Goal: Find specific page/section: Find specific page/section

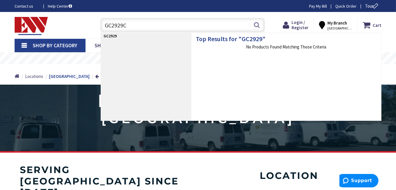
type input "GC2929CT"
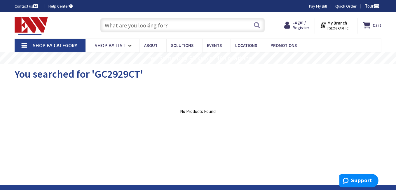
click at [129, 75] on span "You searched for 'GC2929CT'" at bounding box center [79, 73] width 129 height 13
click at [111, 23] on input "text" at bounding box center [182, 25] width 165 height 15
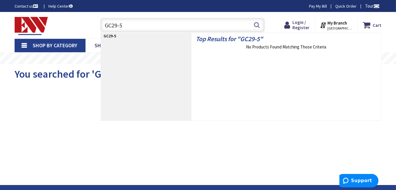
type input "GC29-58"
